Goal: Information Seeking & Learning: Learn about a topic

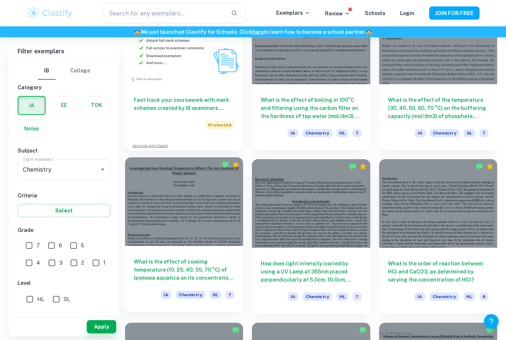
scroll to position [580, 0]
click at [207, 257] on div "What is the effect of cooking temperature (10, 25, 40, 55, 70 °C) of Ipomoea aq…" at bounding box center [184, 279] width 118 height 66
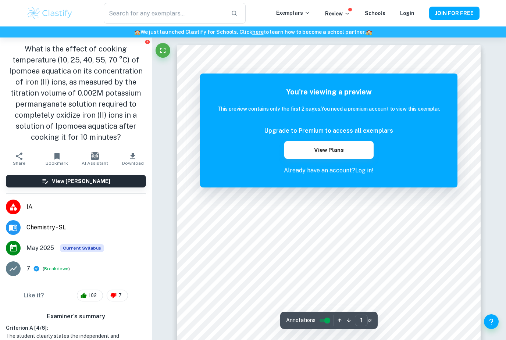
scroll to position [24, 0]
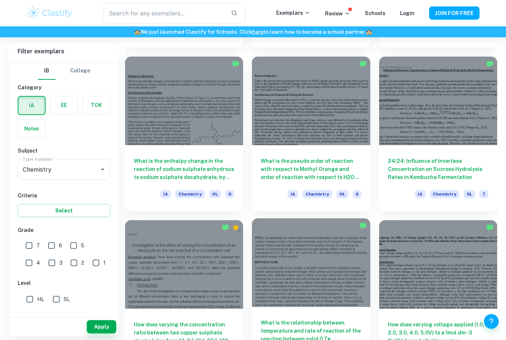
scroll to position [847, 0]
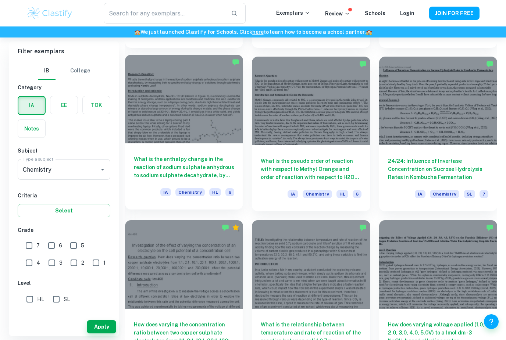
click at [214, 176] on h6 "What is the enthalpy change in the reaction of sodium sulphate anhydrous to sod…" at bounding box center [184, 167] width 100 height 24
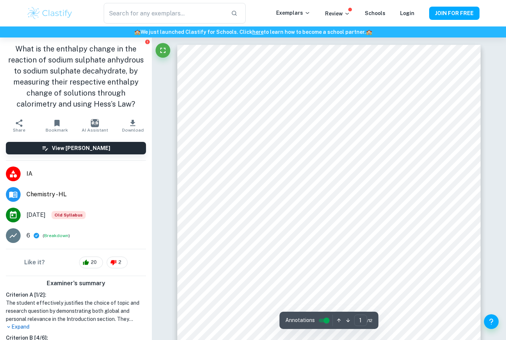
scroll to position [24, 0]
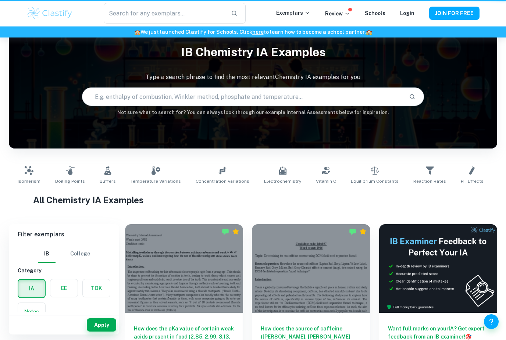
scroll to position [870, 0]
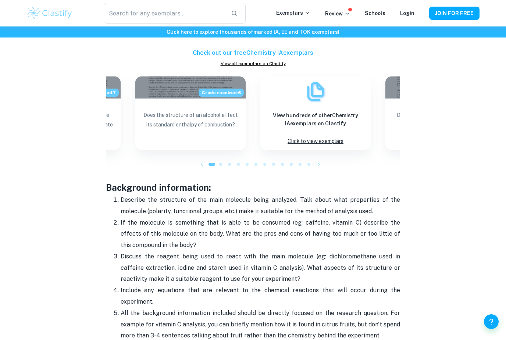
scroll to position [854, 0]
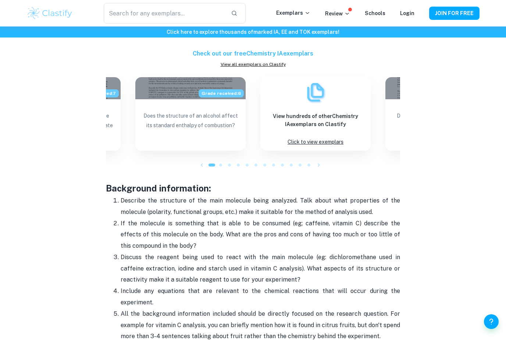
click at [318, 162] on icon "button" at bounding box center [318, 165] width 7 height 7
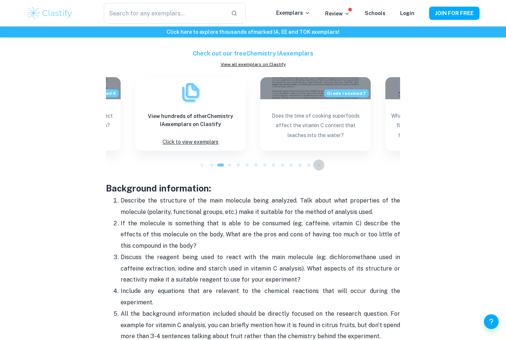
click at [318, 162] on icon "button" at bounding box center [318, 165] width 7 height 7
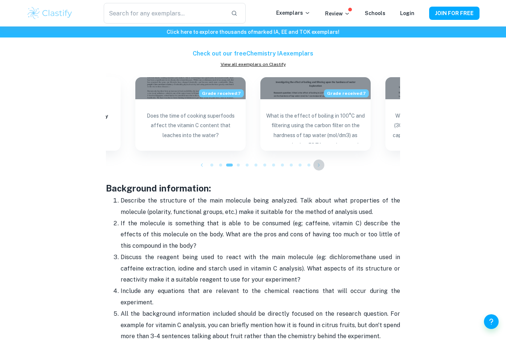
click at [321, 163] on icon "button" at bounding box center [318, 165] width 7 height 7
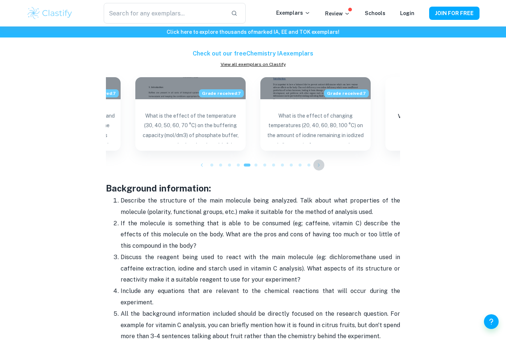
click at [321, 163] on icon "button" at bounding box center [318, 165] width 7 height 7
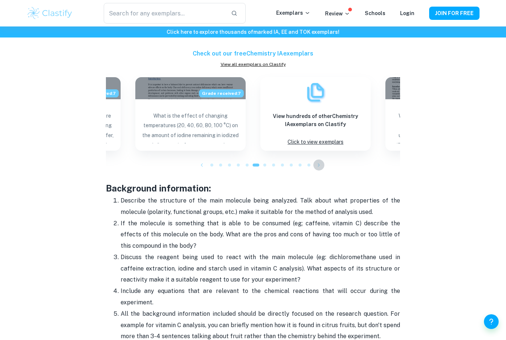
click at [321, 163] on icon "button" at bounding box center [318, 165] width 7 height 7
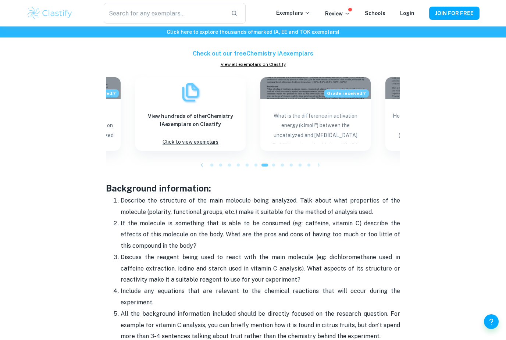
click at [321, 163] on icon "button" at bounding box center [318, 165] width 7 height 7
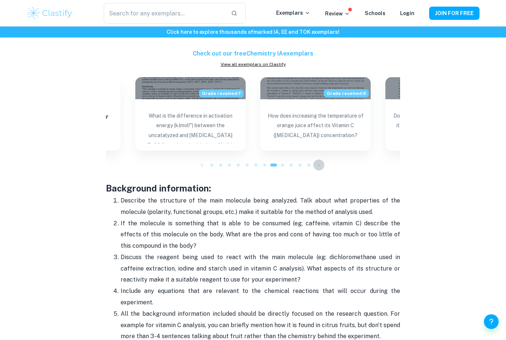
click at [321, 163] on icon "button" at bounding box center [318, 165] width 7 height 7
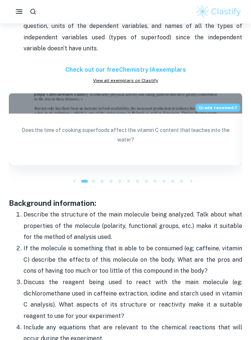
scroll to position [880, 0]
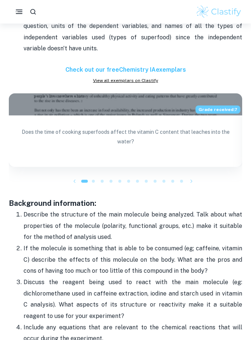
click at [191, 178] on icon "button" at bounding box center [191, 181] width 7 height 7
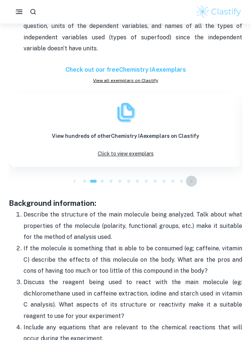
click at [191, 178] on icon "button" at bounding box center [191, 181] width 7 height 7
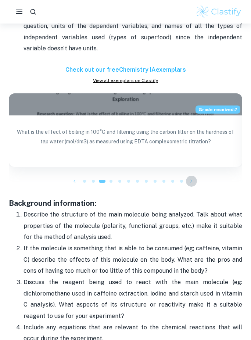
click at [192, 178] on icon "button" at bounding box center [191, 181] width 7 height 7
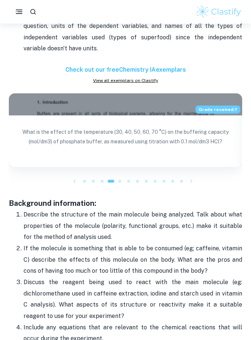
click at [74, 178] on icon "button" at bounding box center [74, 181] width 7 height 7
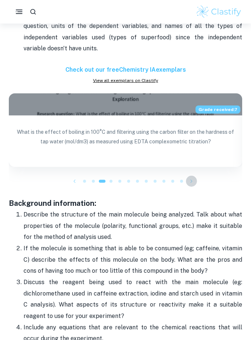
click at [192, 178] on icon "button" at bounding box center [191, 181] width 7 height 7
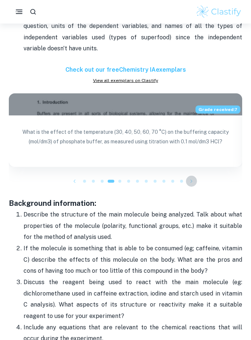
click at [192, 178] on icon "button" at bounding box center [191, 181] width 7 height 7
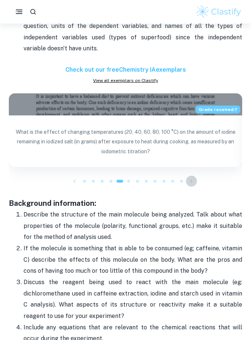
click at [193, 178] on icon "button" at bounding box center [191, 181] width 7 height 7
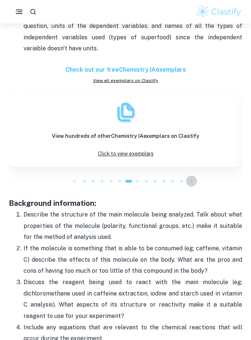
click at [193, 178] on icon "button" at bounding box center [191, 181] width 7 height 7
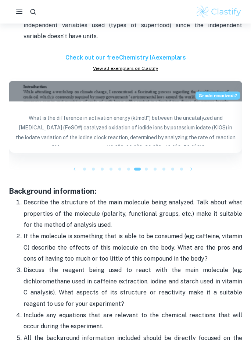
scroll to position [905, 0]
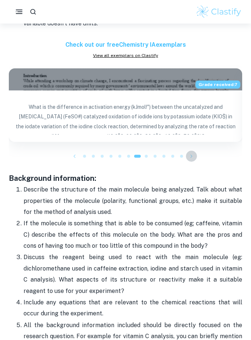
click at [190, 155] on icon "button" at bounding box center [191, 156] width 7 height 7
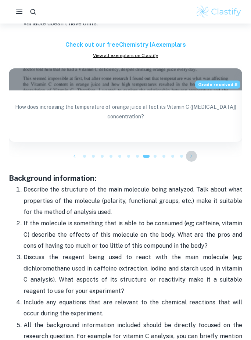
click at [191, 156] on button "button" at bounding box center [191, 156] width 11 height 11
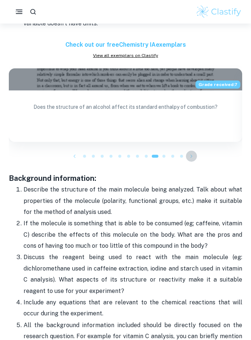
click at [191, 156] on button "button" at bounding box center [191, 156] width 11 height 11
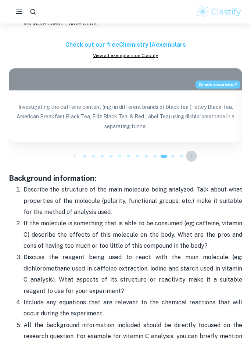
click at [191, 156] on button "button" at bounding box center [191, 156] width 11 height 11
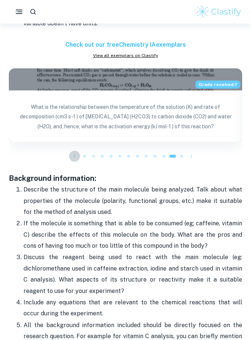
click at [71, 154] on icon "button" at bounding box center [74, 156] width 7 height 7
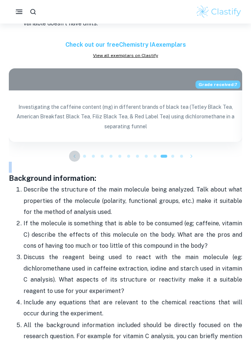
click at [71, 154] on icon "button" at bounding box center [74, 156] width 7 height 7
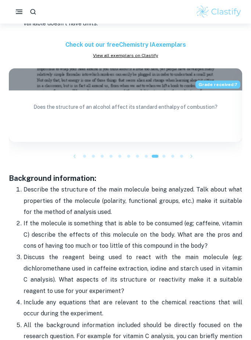
click at [188, 157] on ul at bounding box center [126, 156] width 234 height 11
click at [190, 153] on icon "button" at bounding box center [191, 156] width 7 height 7
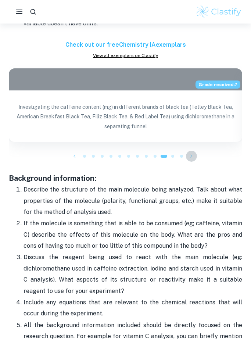
click at [190, 153] on icon "button" at bounding box center [191, 156] width 7 height 7
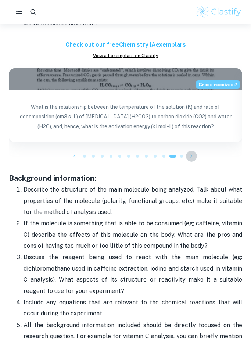
click at [194, 153] on icon "button" at bounding box center [191, 156] width 7 height 7
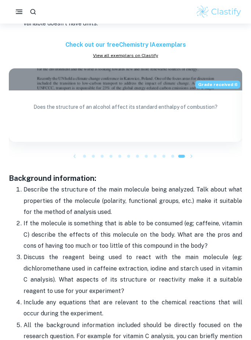
click at [190, 153] on icon "button" at bounding box center [191, 156] width 7 height 7
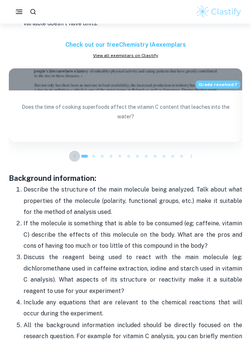
click at [72, 153] on icon "button" at bounding box center [74, 156] width 7 height 7
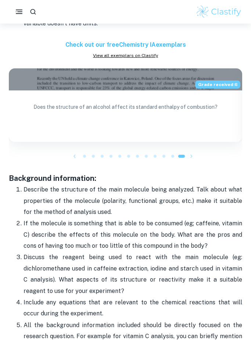
click at [192, 153] on icon "button" at bounding box center [191, 156] width 7 height 7
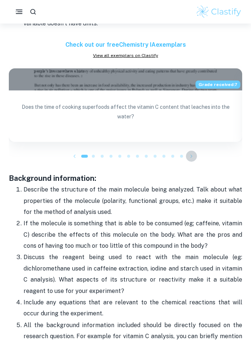
click at [192, 153] on icon "button" at bounding box center [191, 156] width 7 height 7
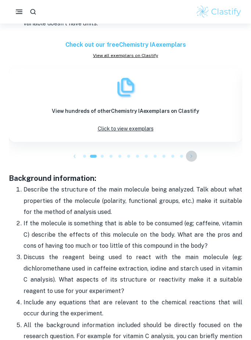
click at [192, 153] on icon "button" at bounding box center [191, 156] width 7 height 7
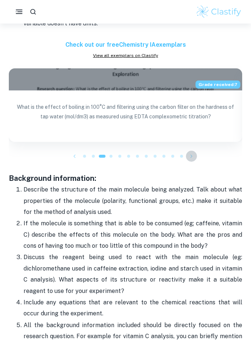
click at [192, 153] on icon "button" at bounding box center [191, 156] width 7 height 7
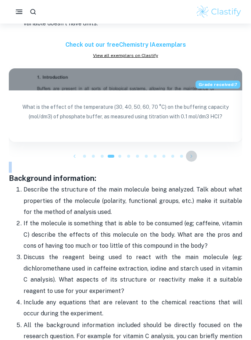
click at [192, 153] on icon "button" at bounding box center [191, 156] width 7 height 7
